Goal: Information Seeking & Learning: Learn about a topic

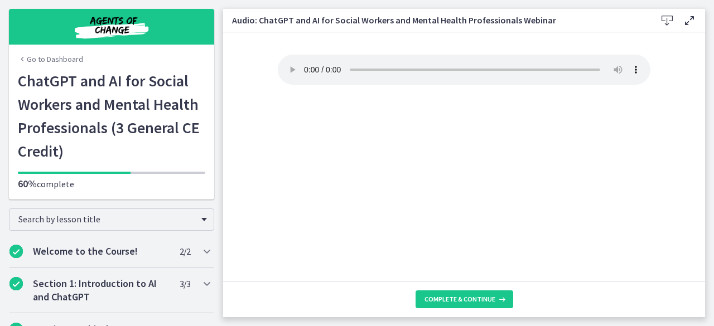
scroll to position [636, 0]
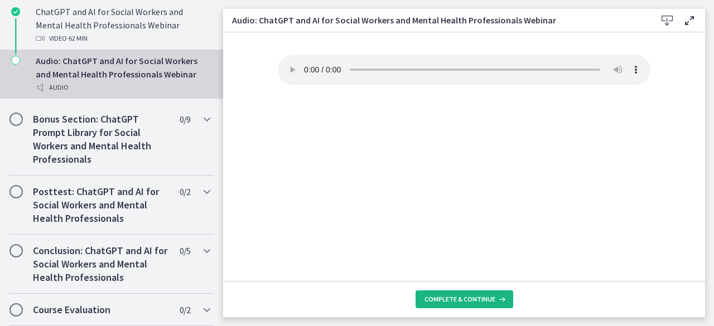
click at [490, 292] on button "Complete & continue" at bounding box center [465, 300] width 98 height 18
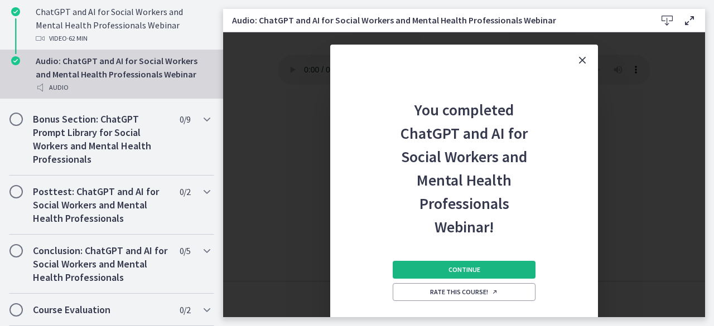
click at [521, 275] on button "Continue" at bounding box center [464, 270] width 143 height 18
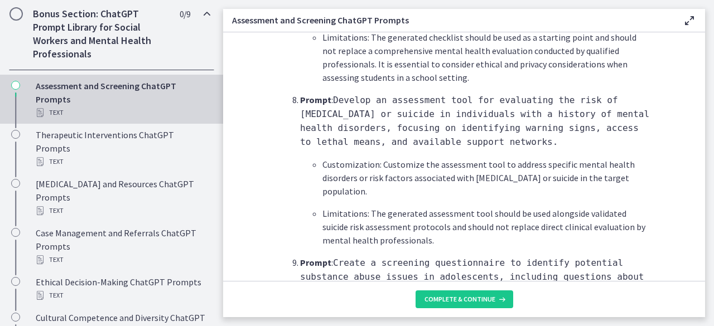
scroll to position [1752, 0]
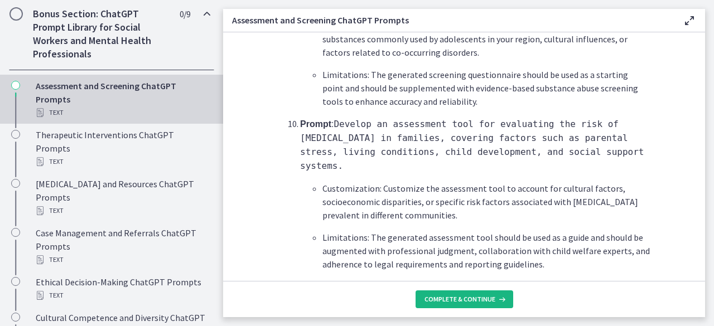
click at [459, 296] on span "Complete & continue" at bounding box center [460, 299] width 71 height 9
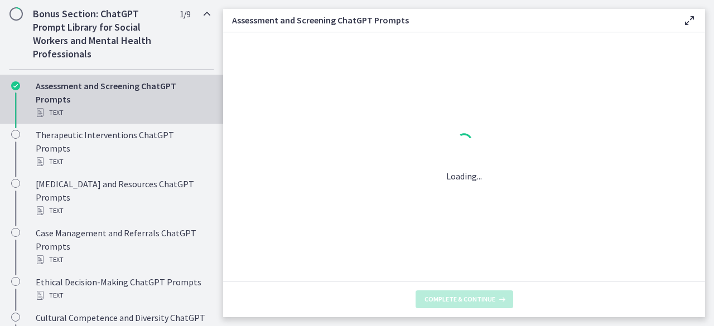
scroll to position [0, 0]
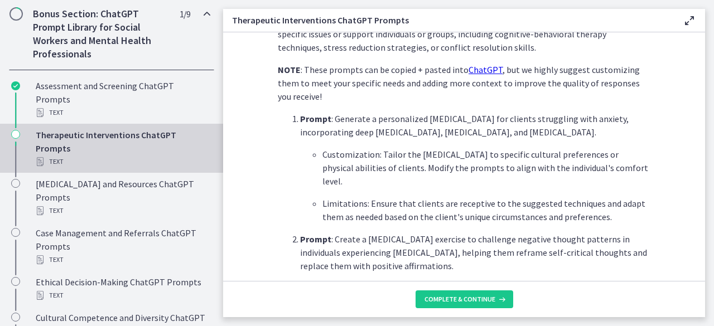
scroll to position [290, 0]
click at [459, 298] on span "Complete & continue" at bounding box center [460, 299] width 71 height 9
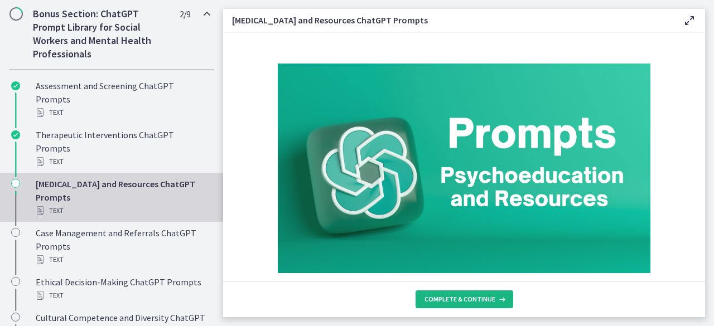
click at [459, 298] on span "Complete & continue" at bounding box center [460, 299] width 71 height 9
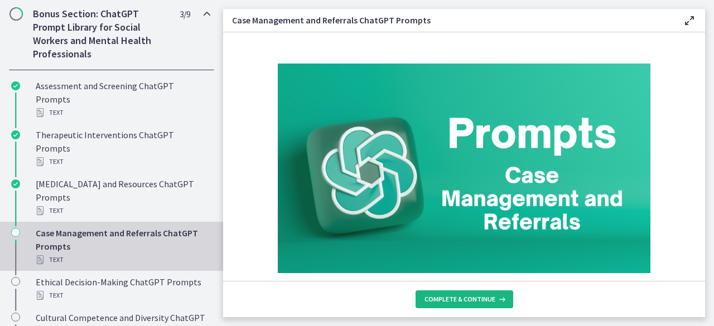
click at [459, 298] on span "Complete & continue" at bounding box center [460, 299] width 71 height 9
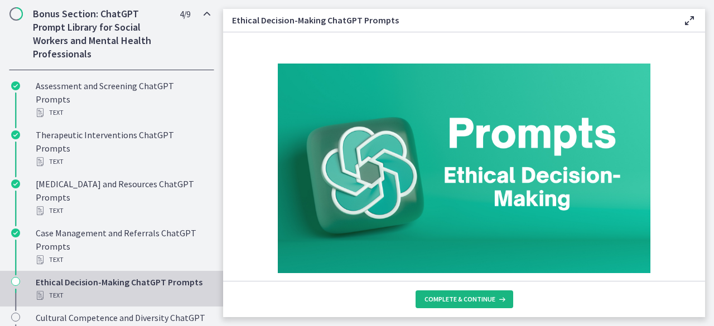
click at [459, 298] on span "Complete & continue" at bounding box center [460, 299] width 71 height 9
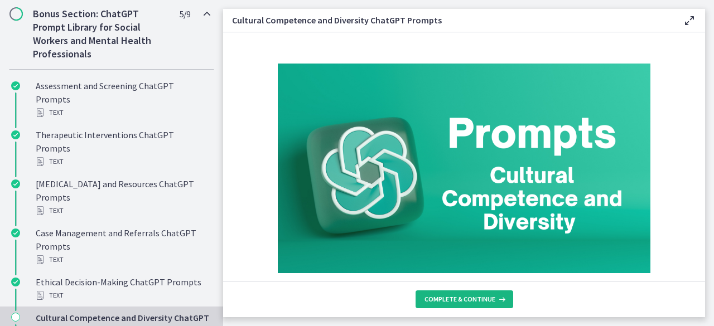
click at [459, 298] on span "Complete & continue" at bounding box center [460, 299] width 71 height 9
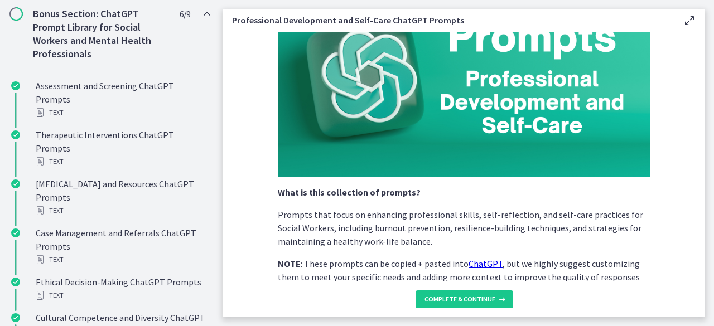
scroll to position [96, 0]
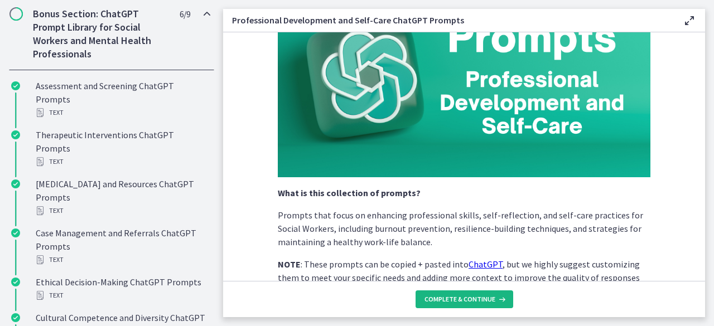
click at [492, 301] on span "Complete & continue" at bounding box center [460, 299] width 71 height 9
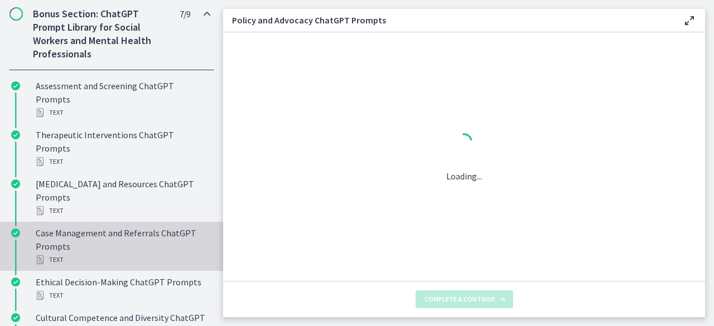
scroll to position [0, 0]
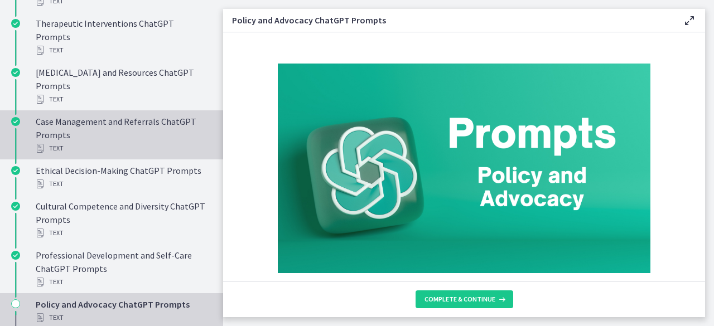
scroll to position [738, 0]
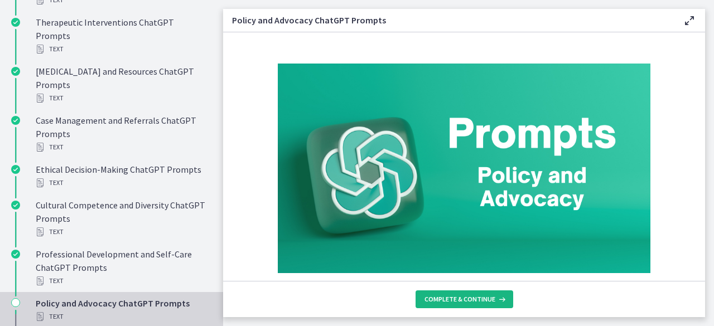
click at [434, 300] on span "Complete & continue" at bounding box center [460, 299] width 71 height 9
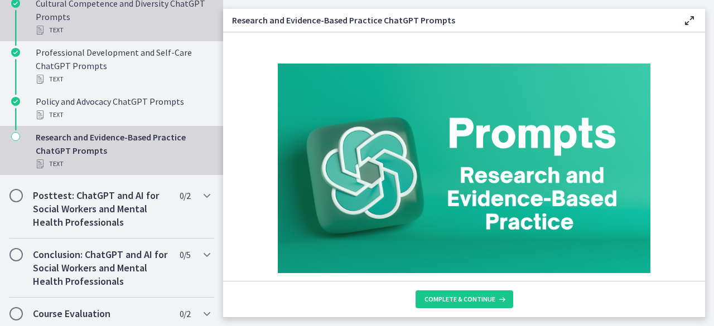
scroll to position [940, 0]
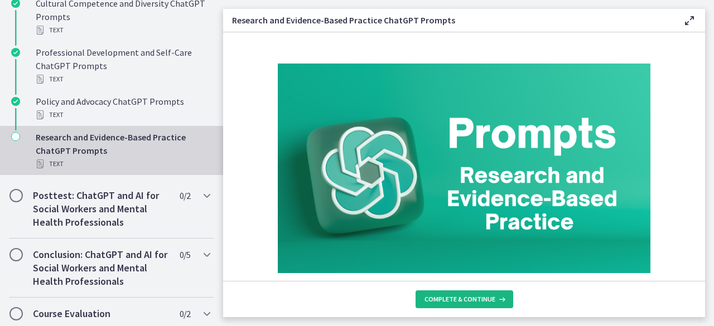
click at [443, 303] on span "Complete & continue" at bounding box center [460, 299] width 71 height 9
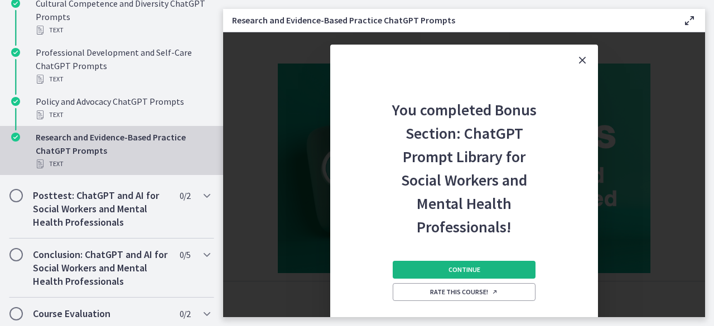
click at [487, 267] on button "Continue" at bounding box center [464, 270] width 143 height 18
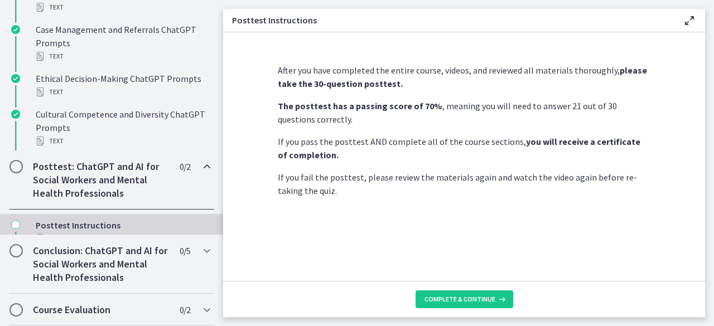
scroll to position [623, 0]
